Goal: Find specific page/section: Find specific page/section

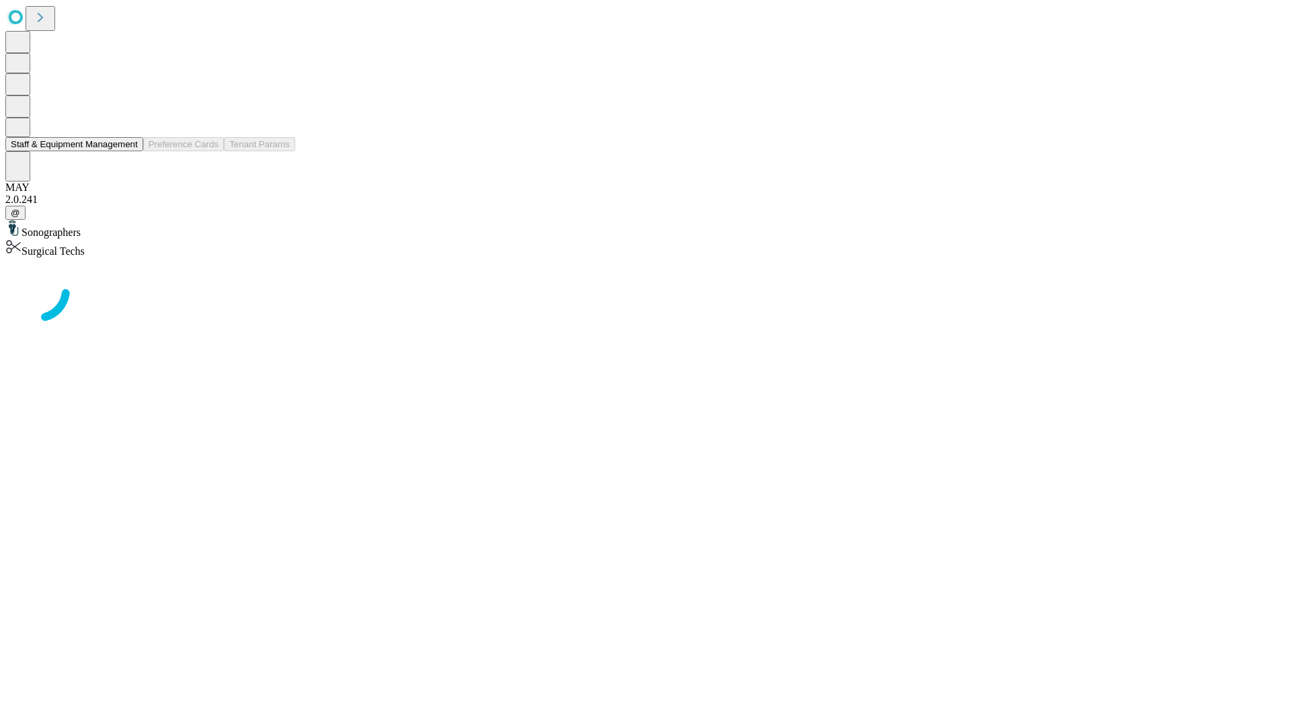
click at [128, 151] on button "Staff & Equipment Management" at bounding box center [74, 144] width 138 height 14
